Goal: Find specific page/section: Find specific page/section

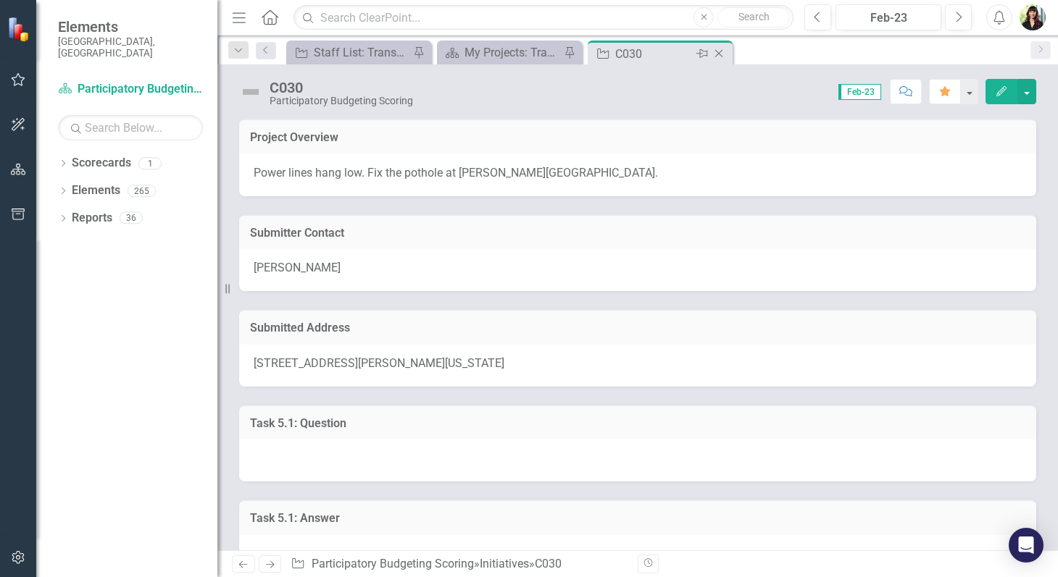
click at [718, 54] on icon at bounding box center [719, 54] width 8 height 8
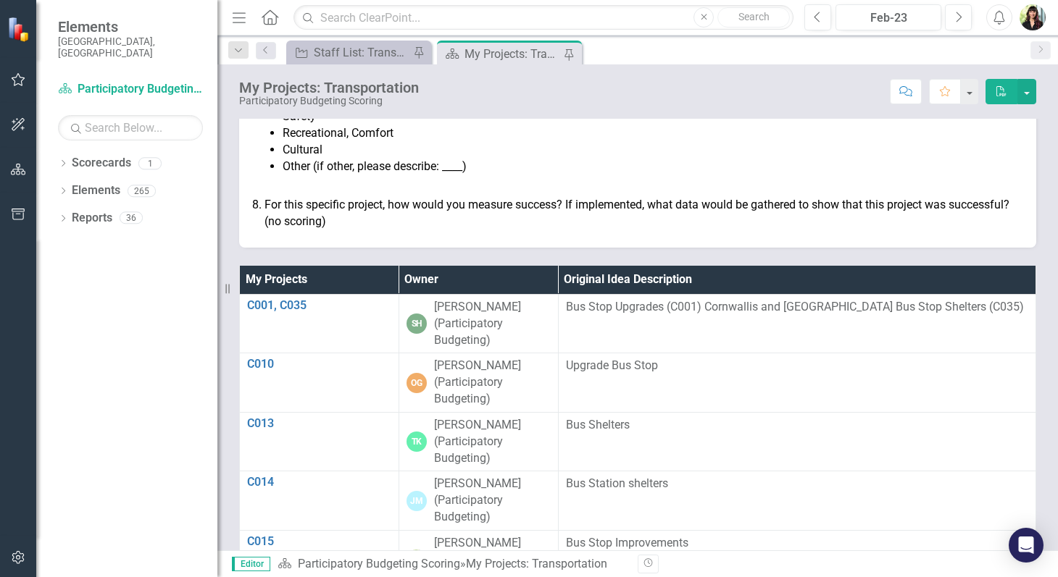
scroll to position [691, 0]
click at [495, 280] on th "Owner" at bounding box center [477, 279] width 159 height 28
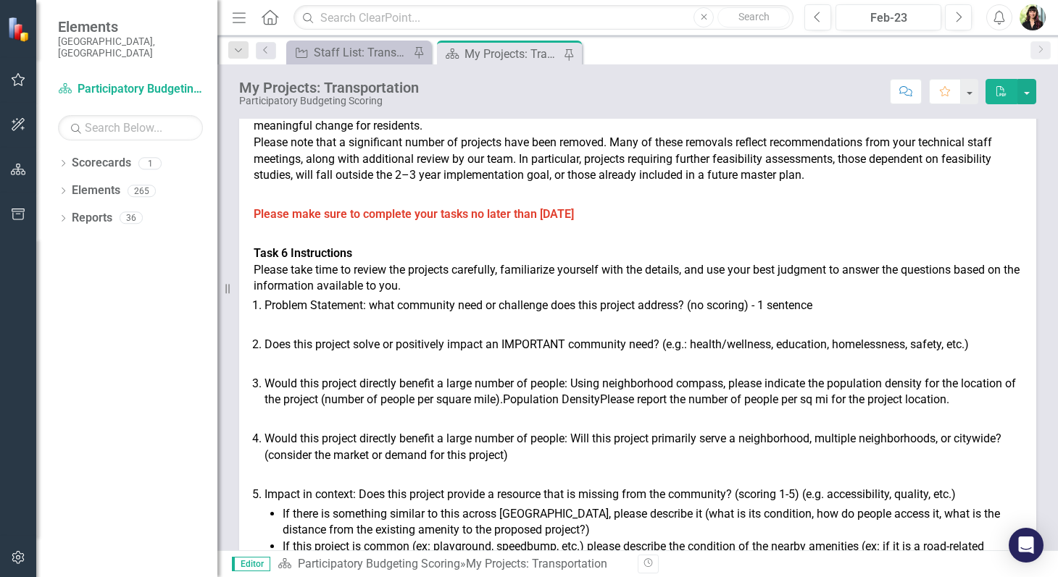
scroll to position [0, 0]
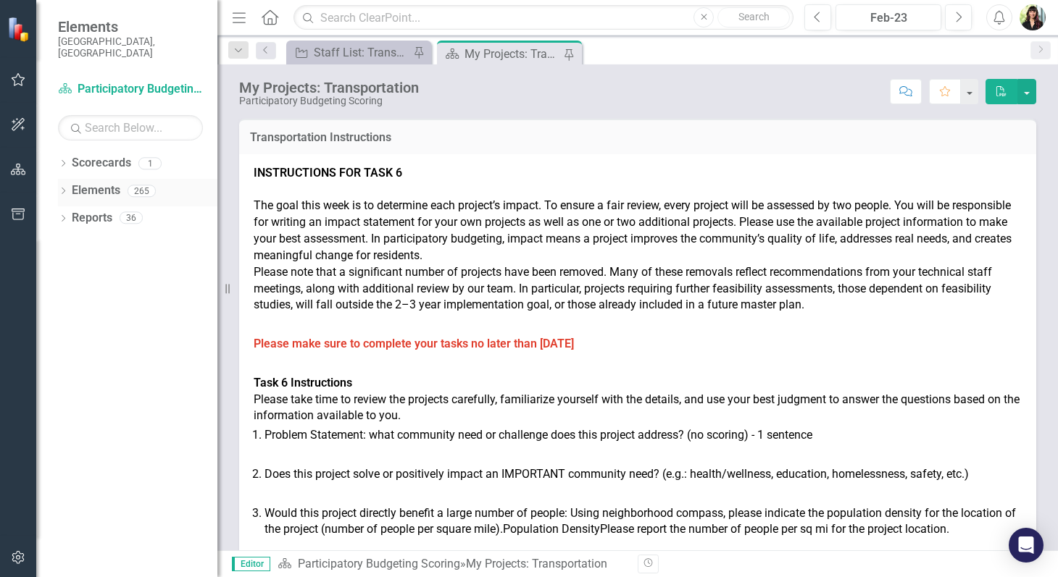
click at [62, 188] on icon "Dropdown" at bounding box center [63, 192] width 10 height 8
click at [70, 298] on icon "Dropdown" at bounding box center [70, 302] width 10 height 8
click at [70, 295] on icon "Dropdown" at bounding box center [68, 300] width 8 height 10
click at [70, 269] on div "Dropdown" at bounding box center [70, 275] width 10 height 12
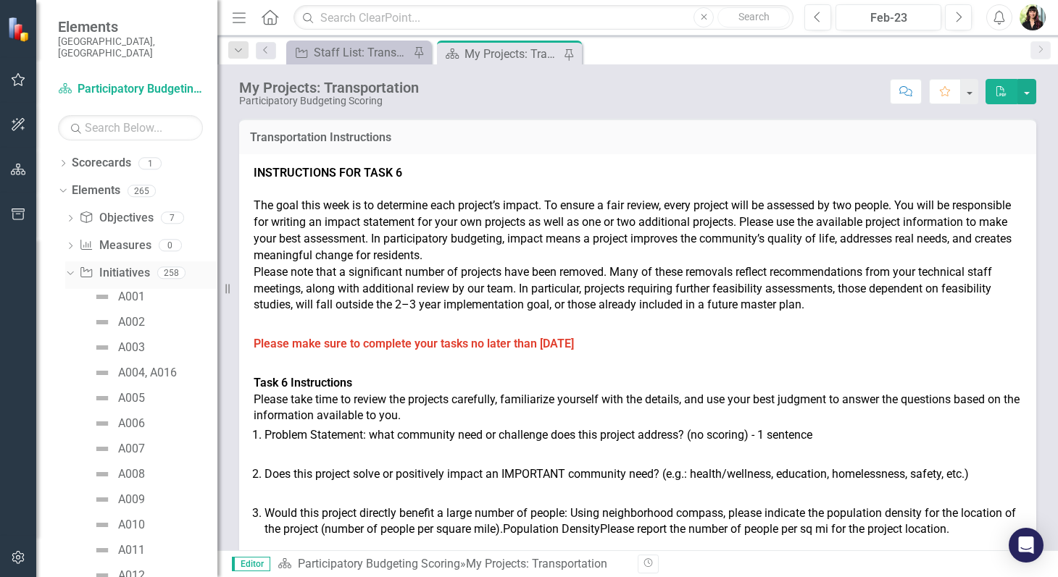
click at [70, 267] on icon "Dropdown" at bounding box center [68, 272] width 8 height 10
click at [63, 325] on icon at bounding box center [64, 328] width 4 height 7
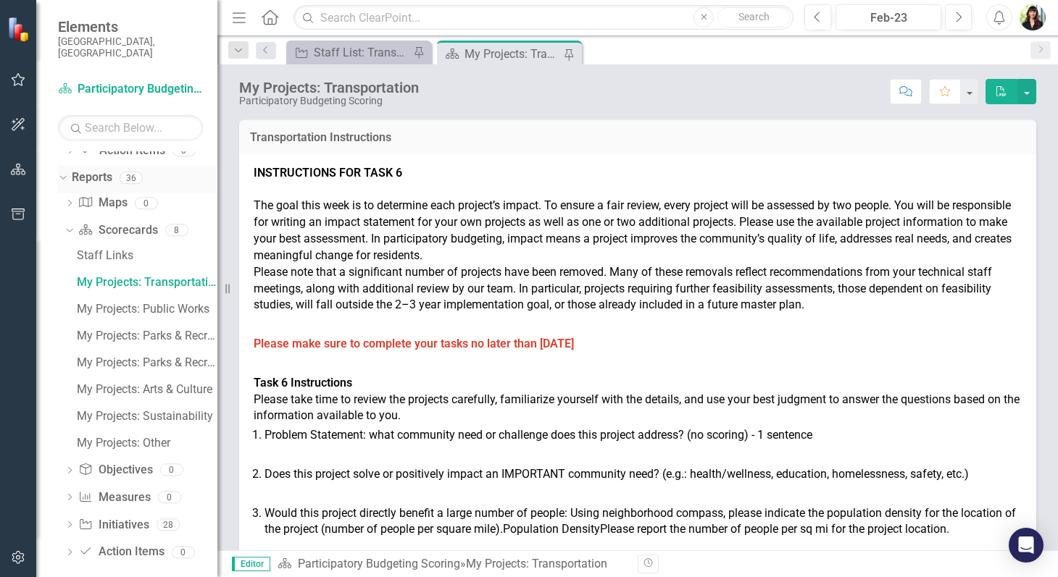
scroll to position [151, 0]
click at [69, 224] on icon "Dropdown" at bounding box center [68, 229] width 8 height 10
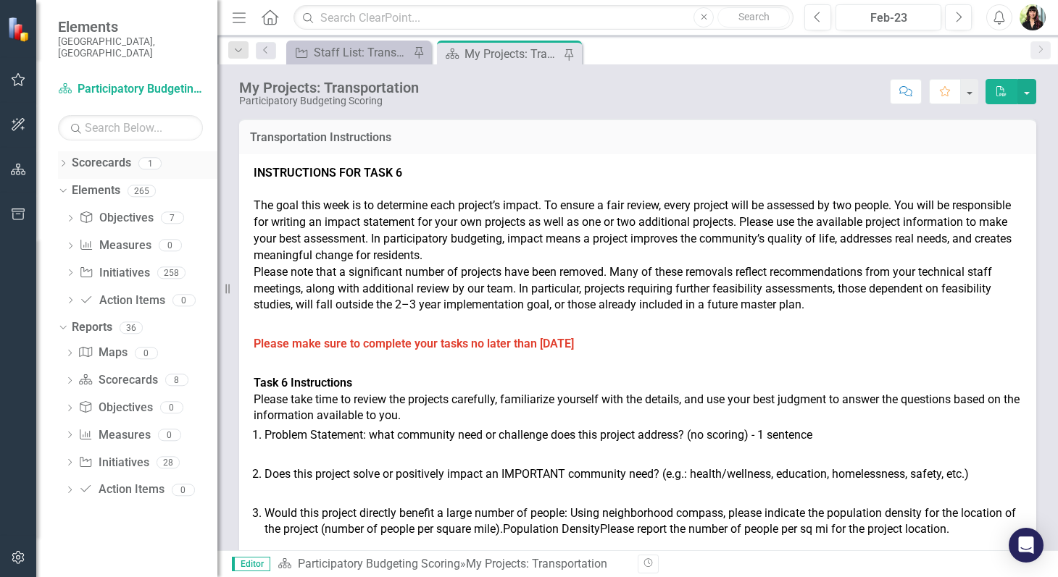
click at [61, 151] on div "Dropdown Scorecards 1" at bounding box center [137, 165] width 159 height 28
click at [65, 161] on icon "Dropdown" at bounding box center [63, 165] width 10 height 8
click at [65, 158] on div "Dropdown" at bounding box center [60, 163] width 12 height 10
click at [70, 216] on icon "Dropdown" at bounding box center [70, 220] width 10 height 8
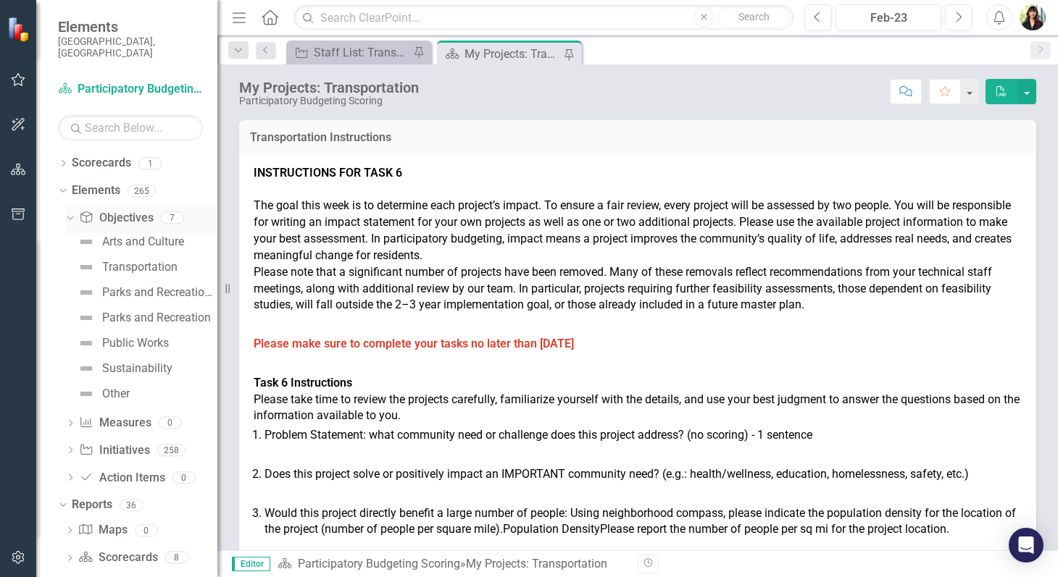
click at [70, 212] on icon "Dropdown" at bounding box center [68, 217] width 8 height 10
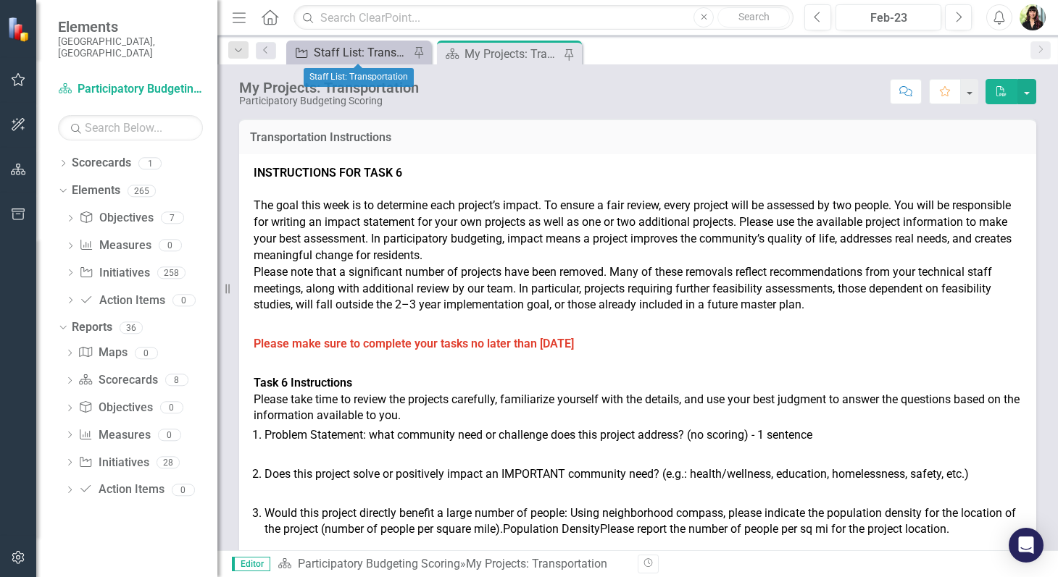
click at [351, 52] on div "Staff List: Transportation" at bounding box center [362, 52] width 96 height 18
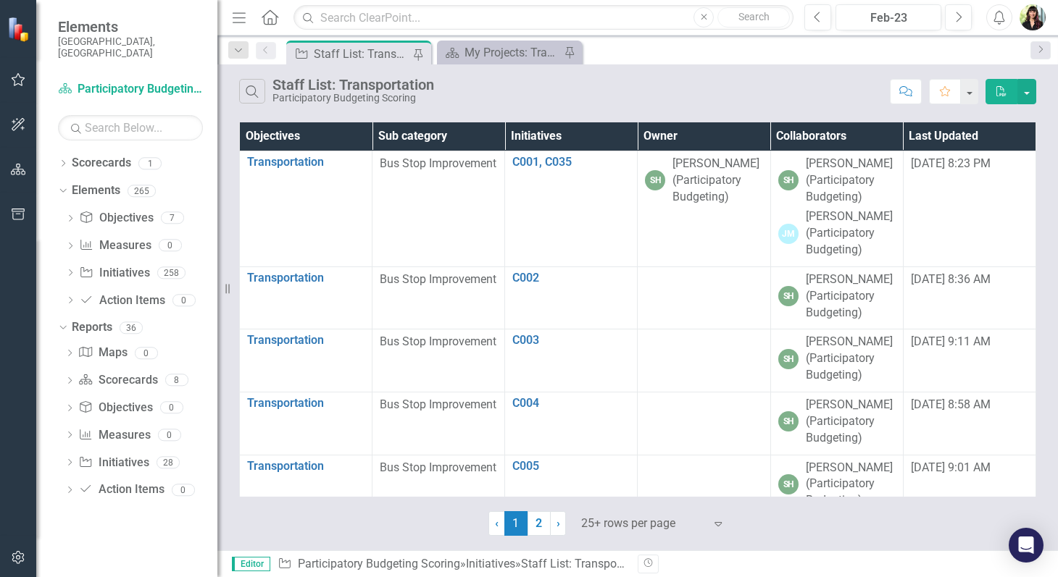
click at [685, 133] on th "Owner" at bounding box center [704, 136] width 133 height 28
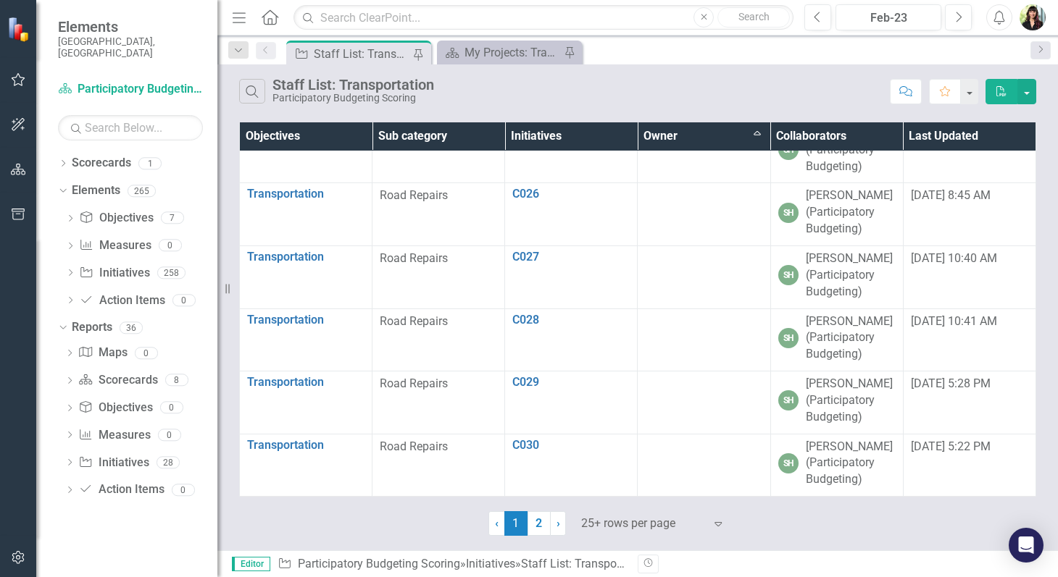
scroll to position [1636, 0]
click at [541, 525] on link "2" at bounding box center [538, 524] width 23 height 25
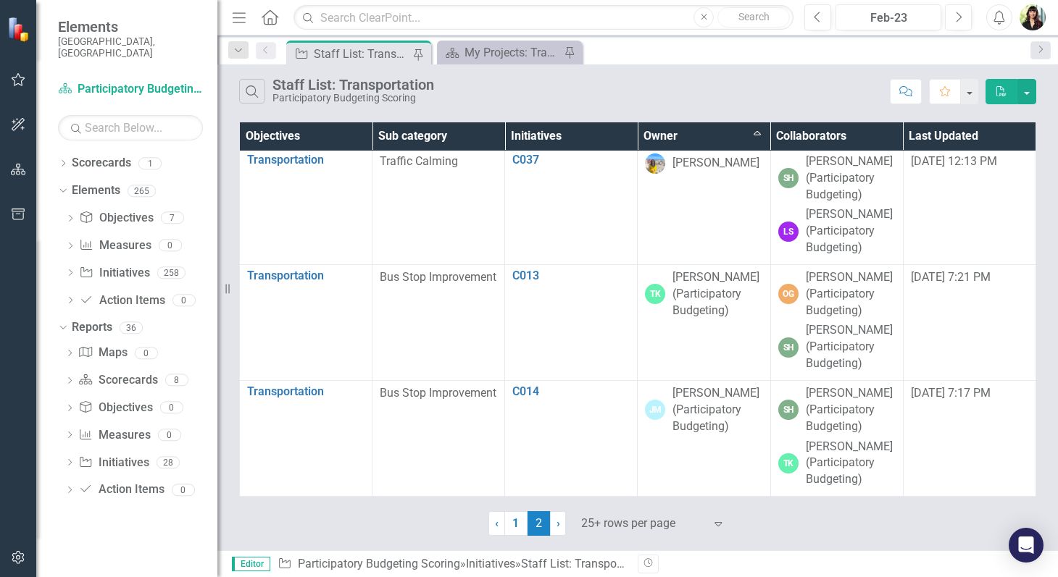
scroll to position [0, 0]
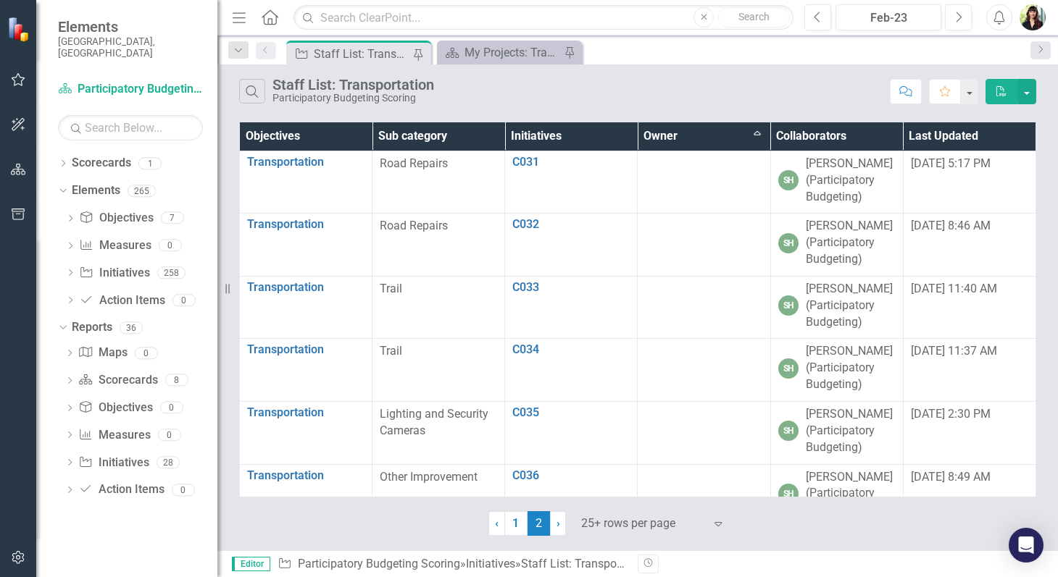
click at [751, 133] on th "Owner Sort Ascending" at bounding box center [704, 136] width 133 height 28
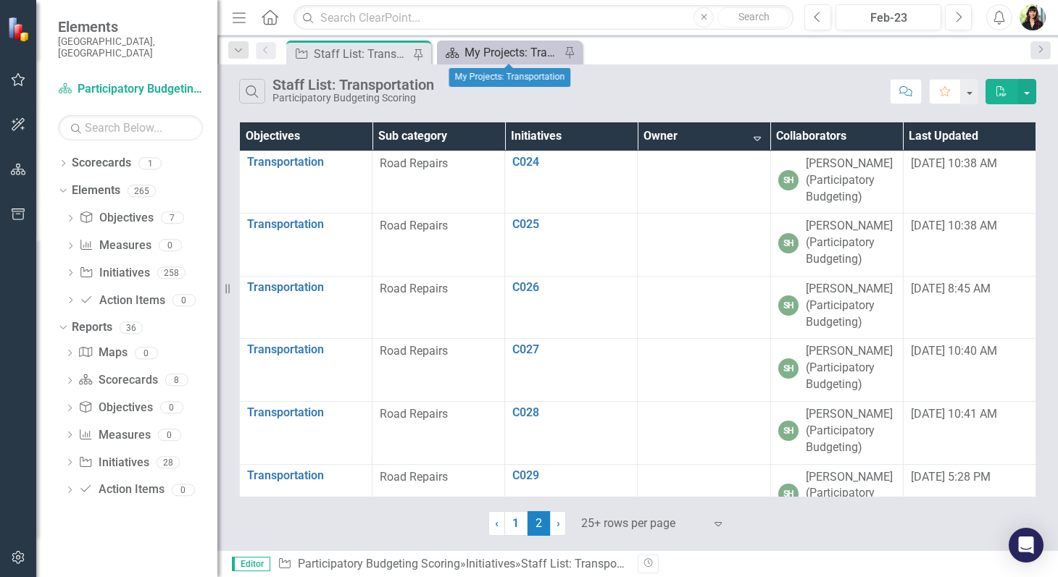
click at [490, 51] on div "My Projects: Transportation" at bounding box center [512, 52] width 96 height 18
